Goal: Information Seeking & Learning: Learn about a topic

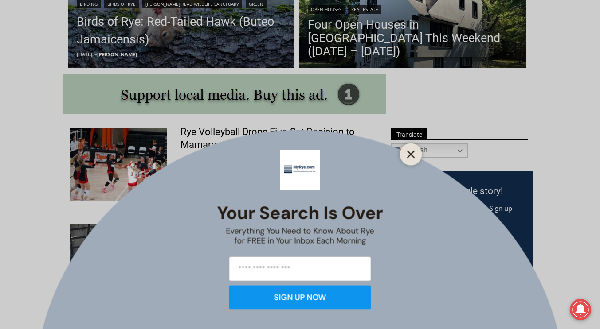
click at [414, 154] on icon "Close" at bounding box center [411, 154] width 8 height 8
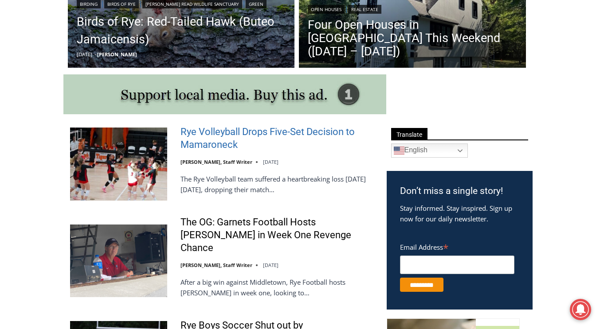
click at [263, 135] on link "Rye Volleyball Drops Five-Set Decision to Mamaroneck" at bounding box center [277, 138] width 195 height 25
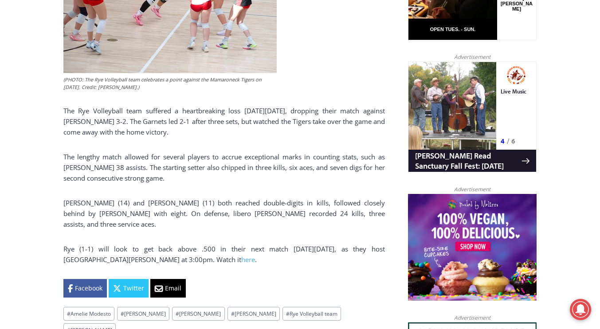
scroll to position [541, 0]
